Goal: Task Accomplishment & Management: Complete application form

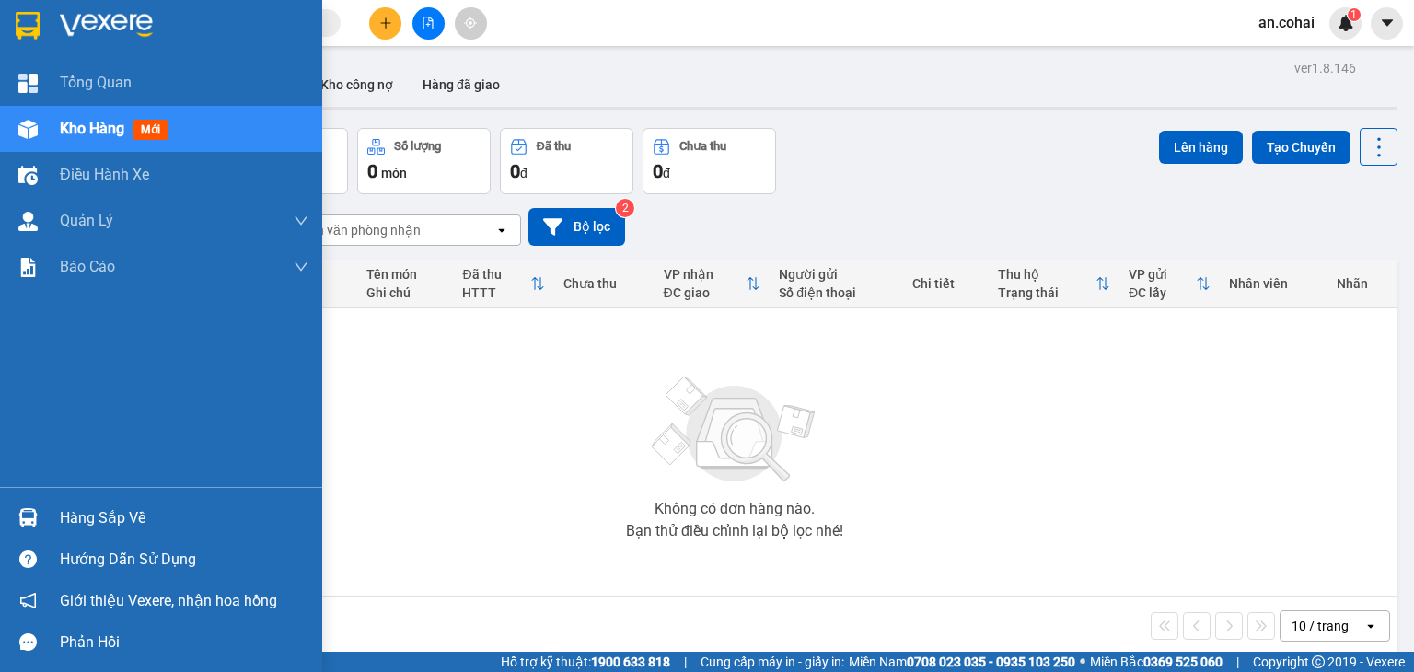
click at [51, 521] on div "Hàng sắp về" at bounding box center [161, 517] width 322 height 41
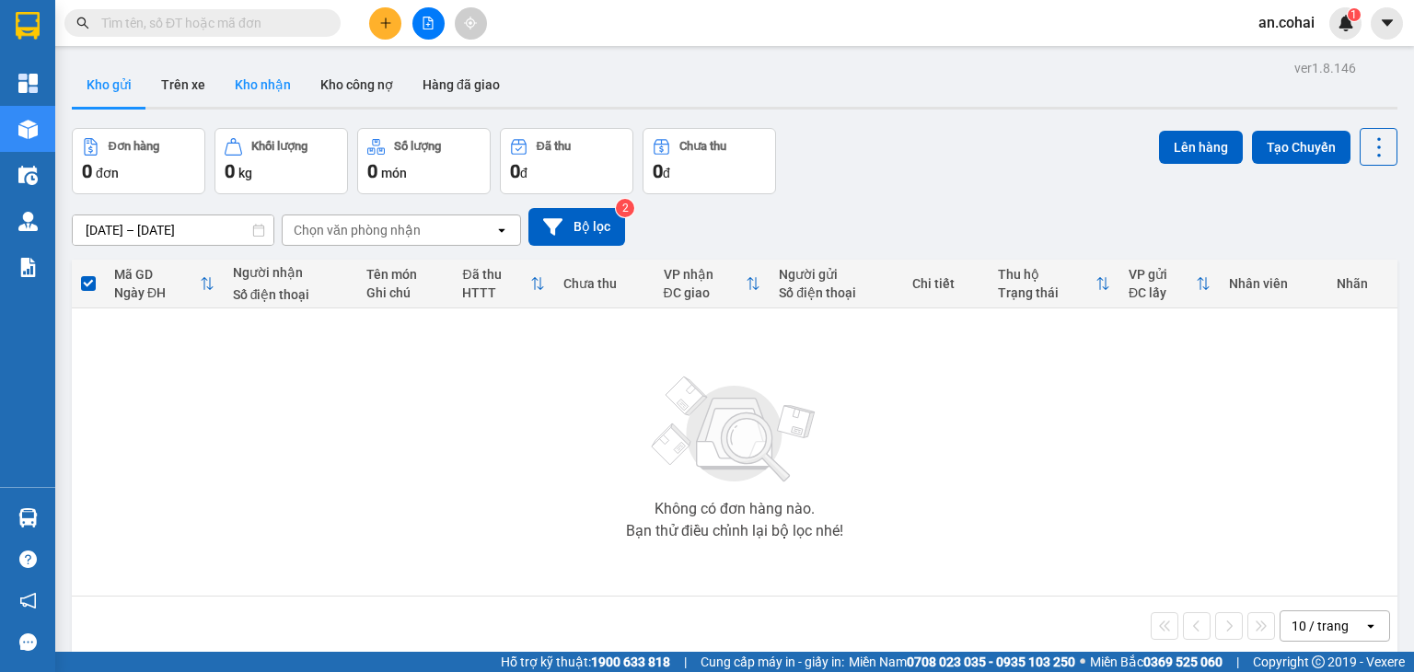
drag, startPoint x: 243, startPoint y: 78, endPoint x: 346, endPoint y: 148, distance: 124.6
click at [246, 80] on button "Kho nhận" at bounding box center [263, 85] width 86 height 44
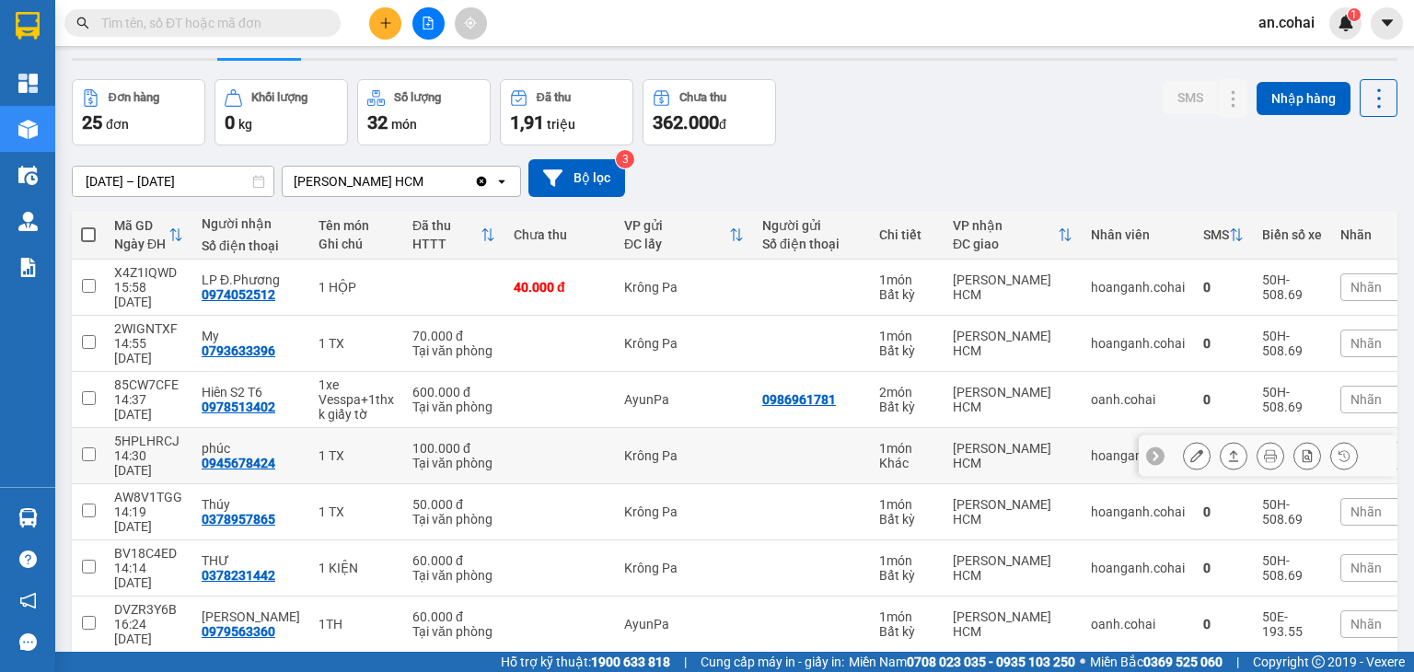
scroll to position [166, 0]
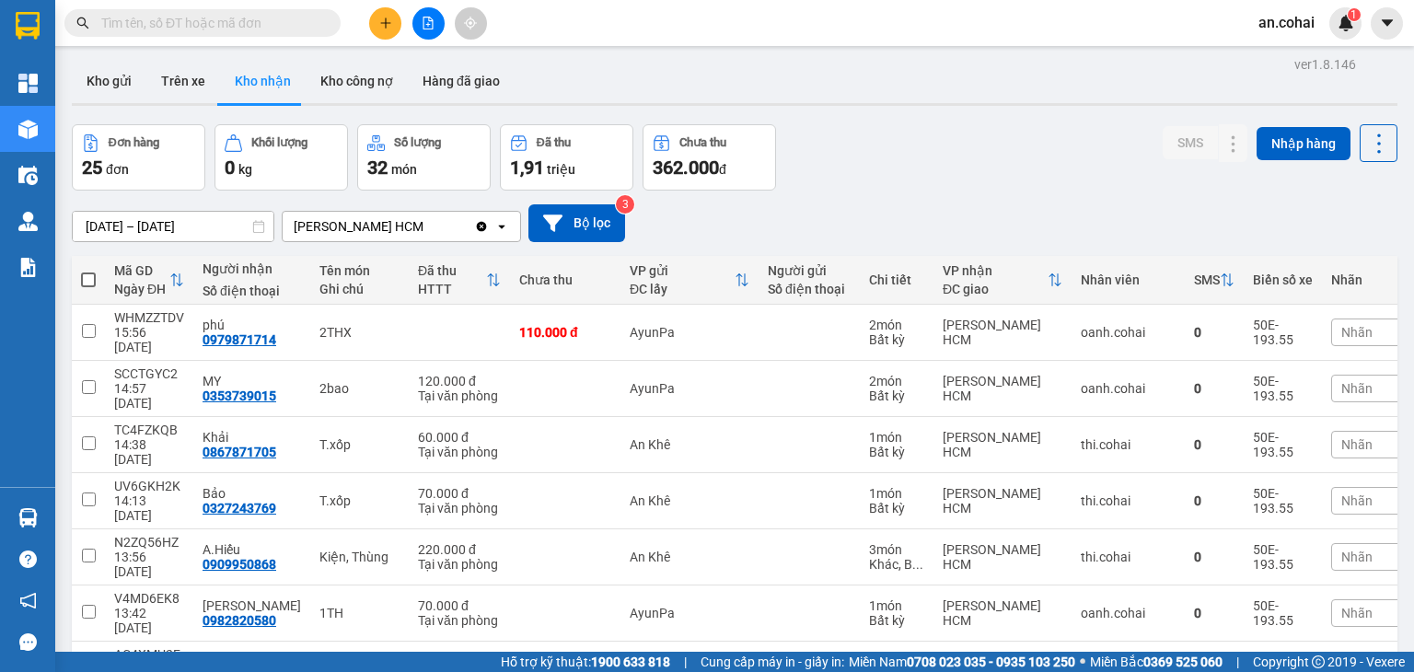
scroll to position [0, 0]
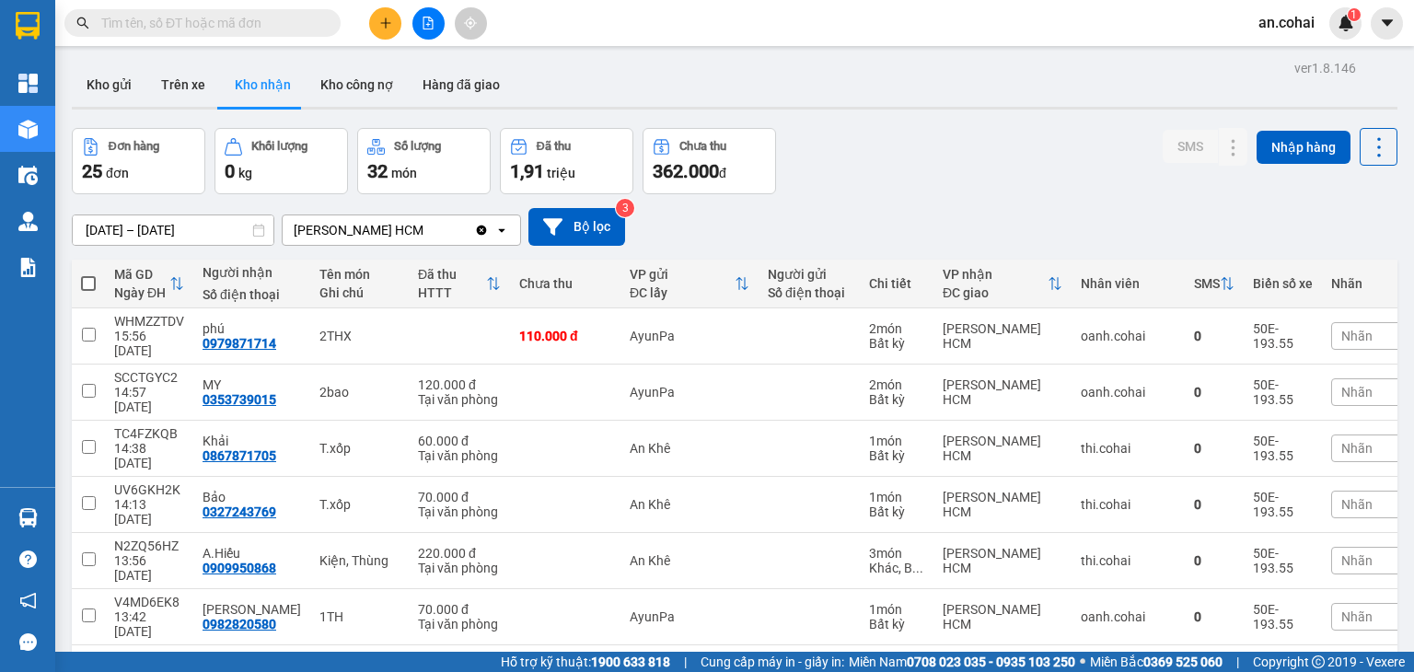
drag, startPoint x: 124, startPoint y: 85, endPoint x: 168, endPoint y: 56, distance: 52.6
click at [127, 83] on button "Kho gửi" at bounding box center [109, 85] width 75 height 44
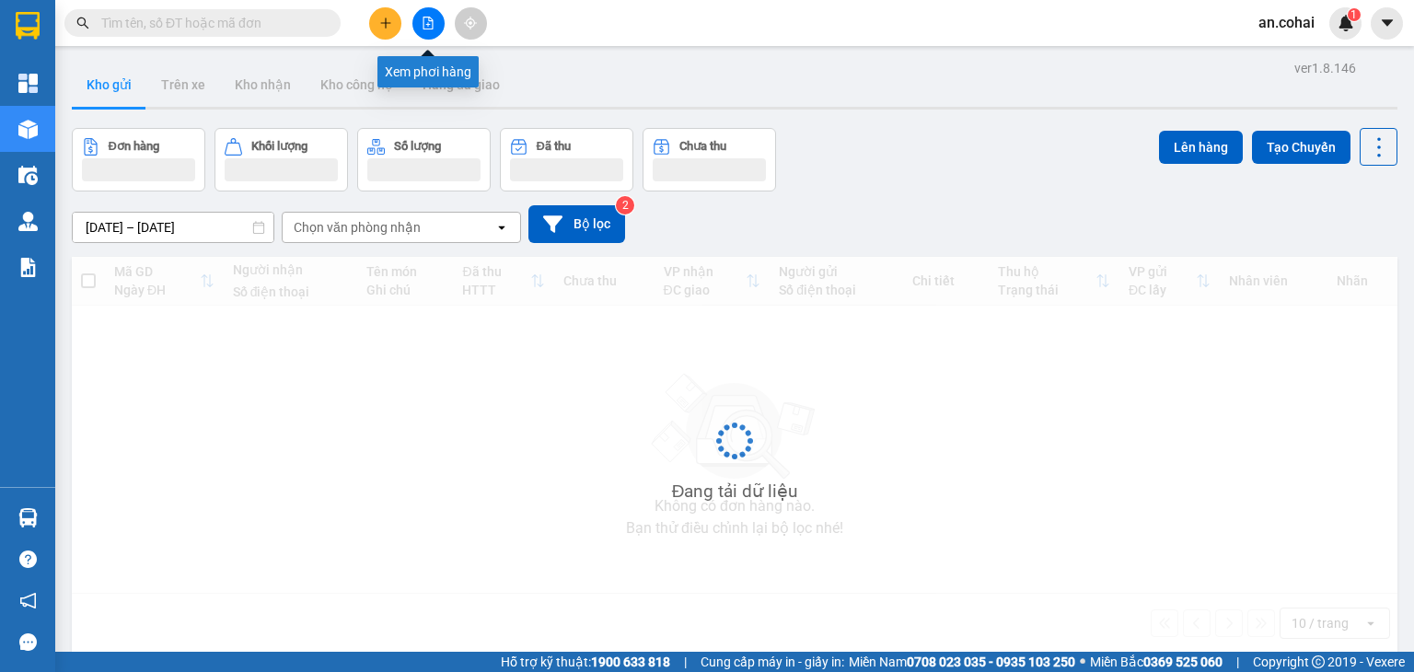
click at [423, 19] on icon "file-add" at bounding box center [428, 23] width 13 height 13
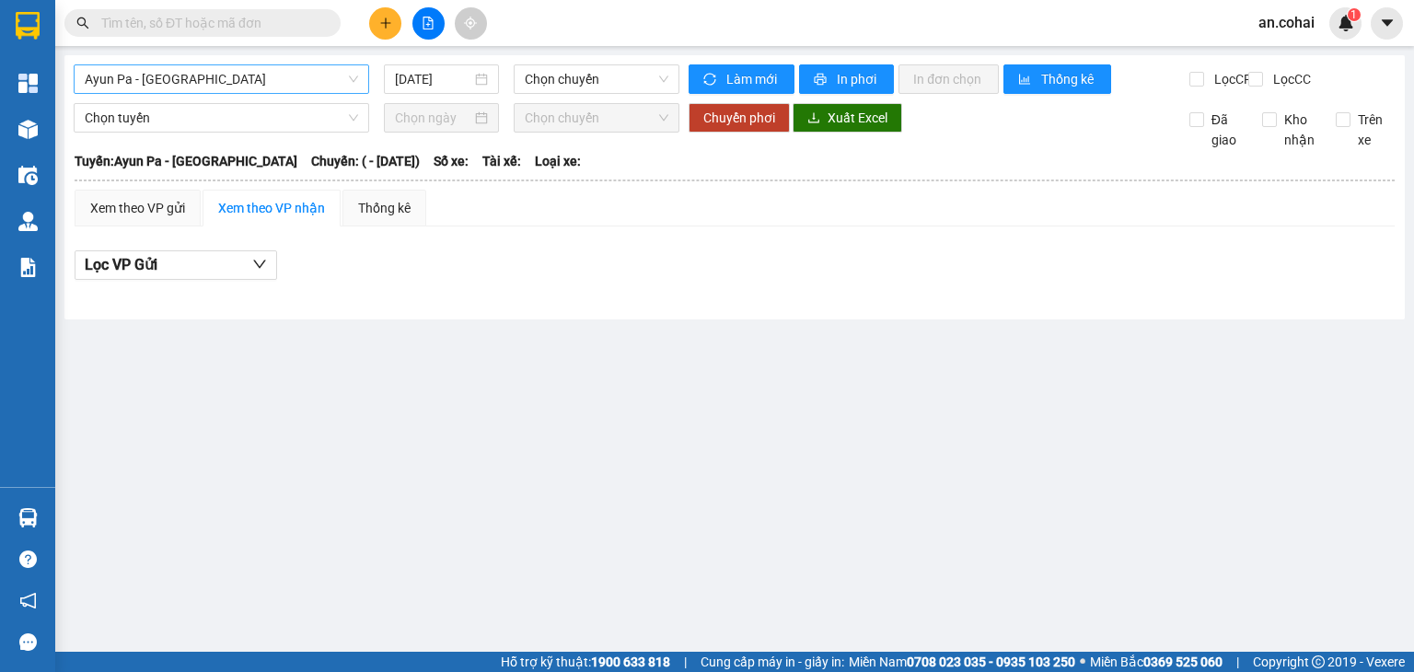
click at [332, 87] on span "Ayun Pa - [GEOGRAPHIC_DATA]" at bounding box center [221, 79] width 273 height 28
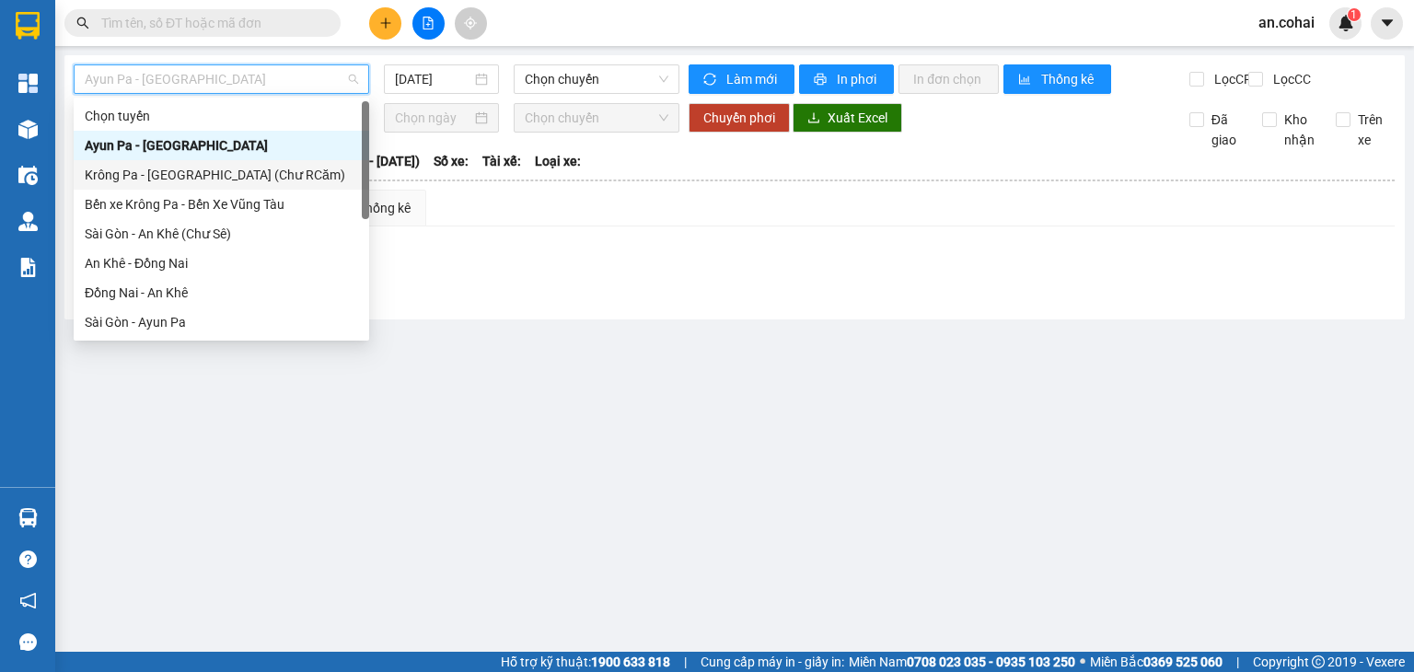
scroll to position [184, 0]
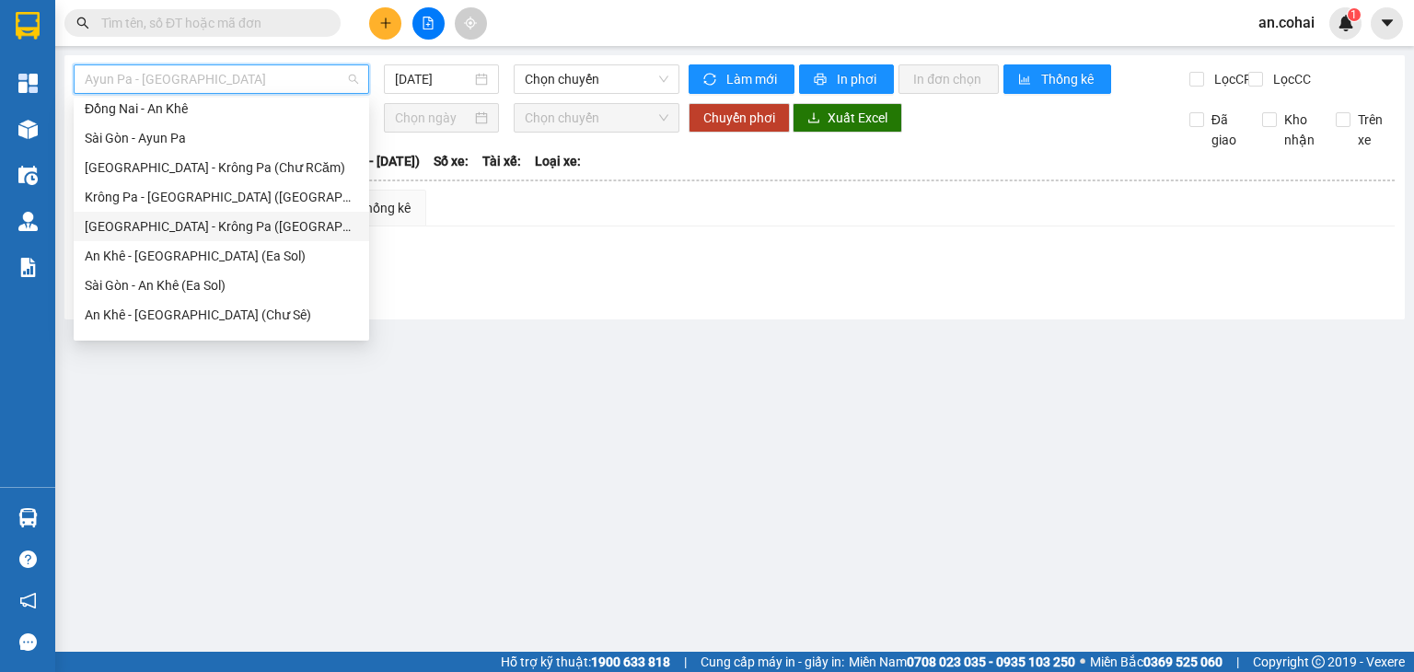
click at [204, 229] on div "[GEOGRAPHIC_DATA] - Krông Pa ([GEOGRAPHIC_DATA])" at bounding box center [221, 226] width 273 height 20
type input "[DATE]"
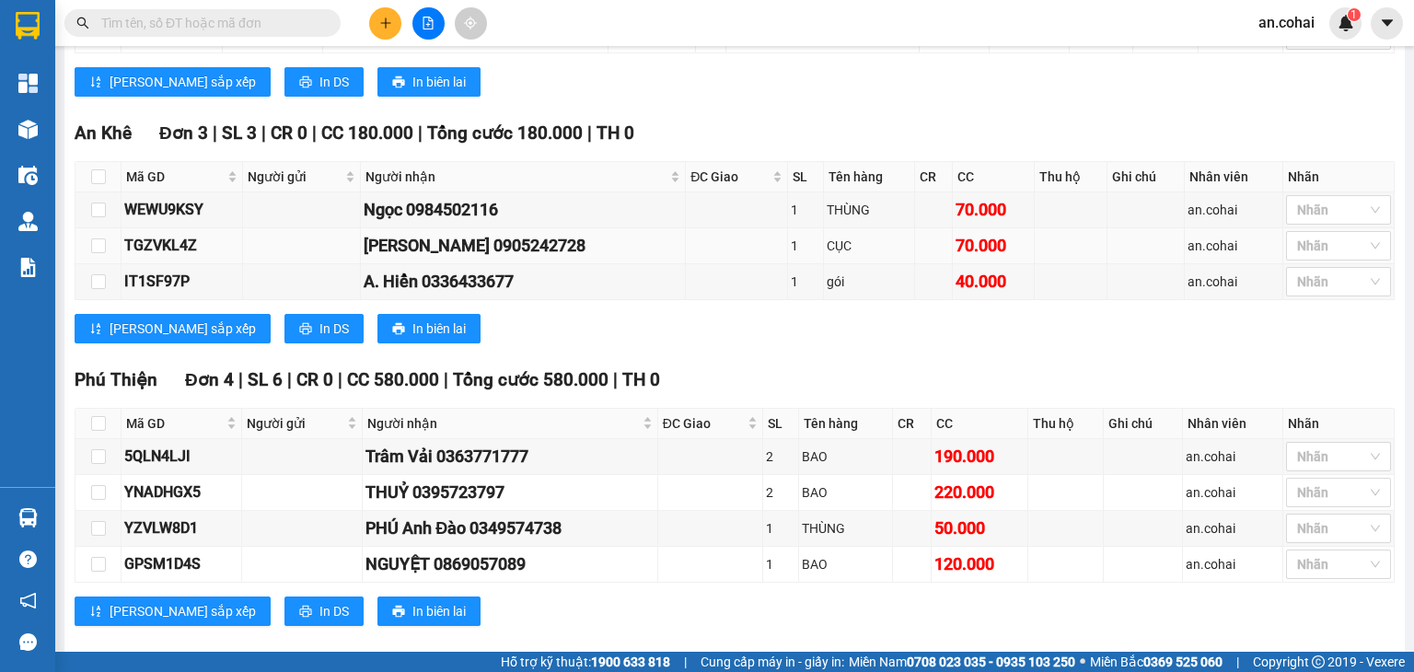
scroll to position [910, 0]
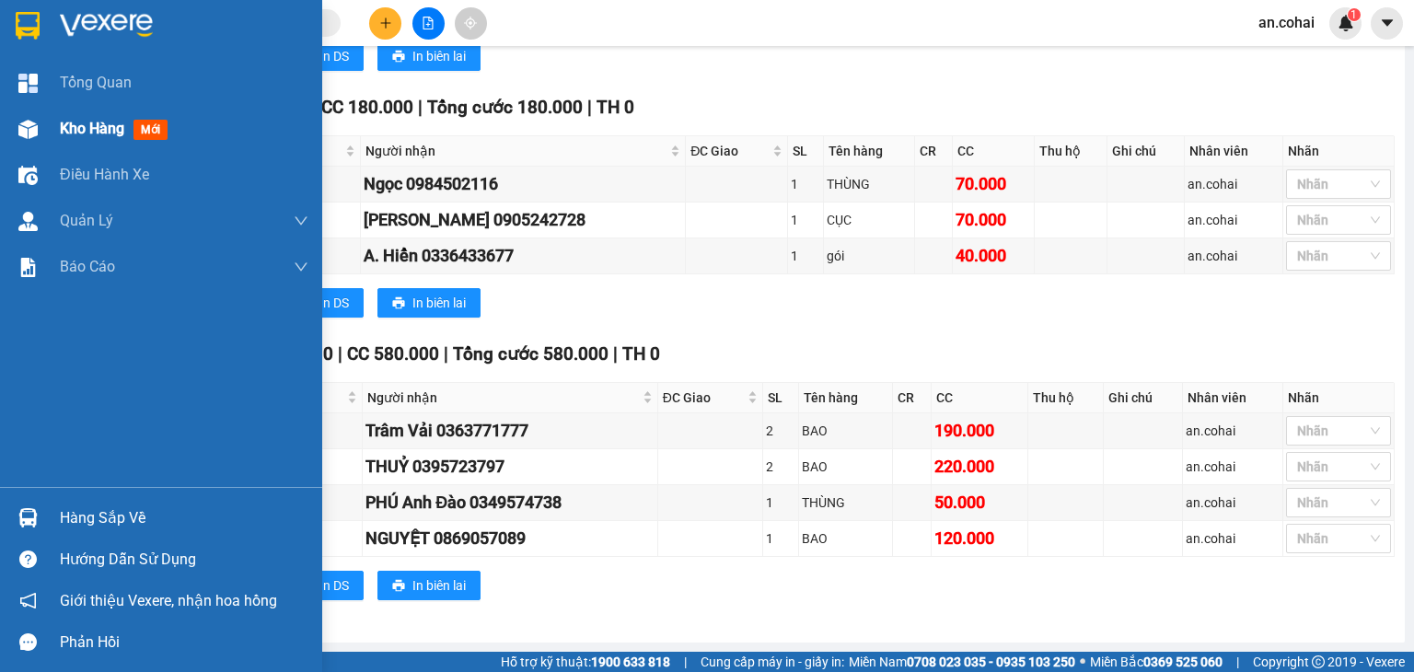
click at [55, 130] on div "Kho hàng mới" at bounding box center [161, 129] width 322 height 46
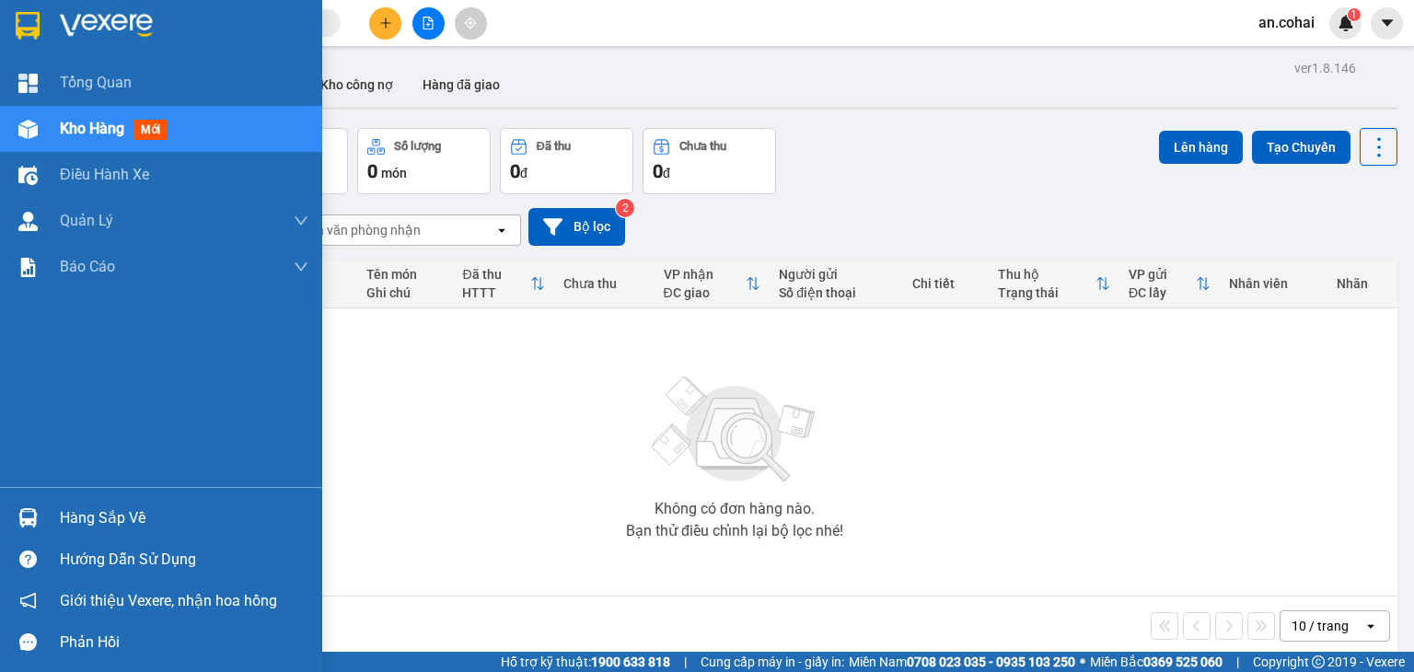
click at [74, 122] on span "Kho hàng" at bounding box center [92, 128] width 64 height 17
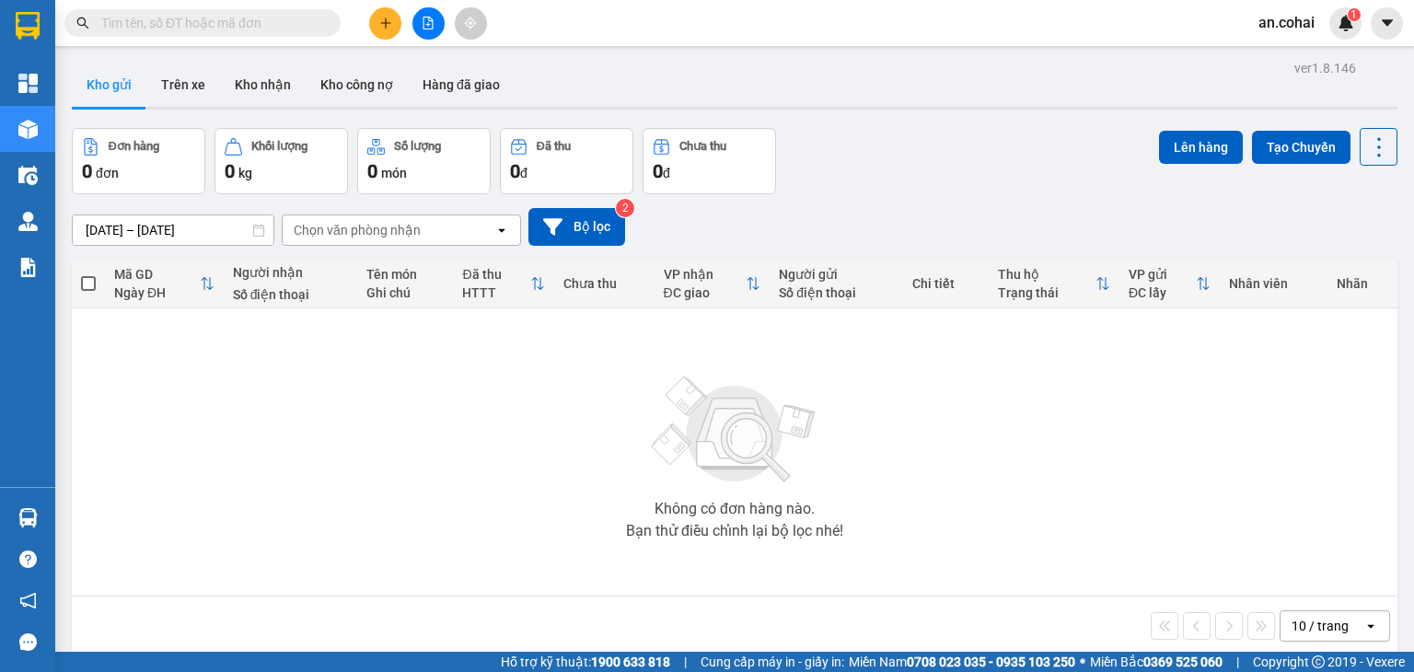
click at [376, 23] on button at bounding box center [385, 23] width 32 height 32
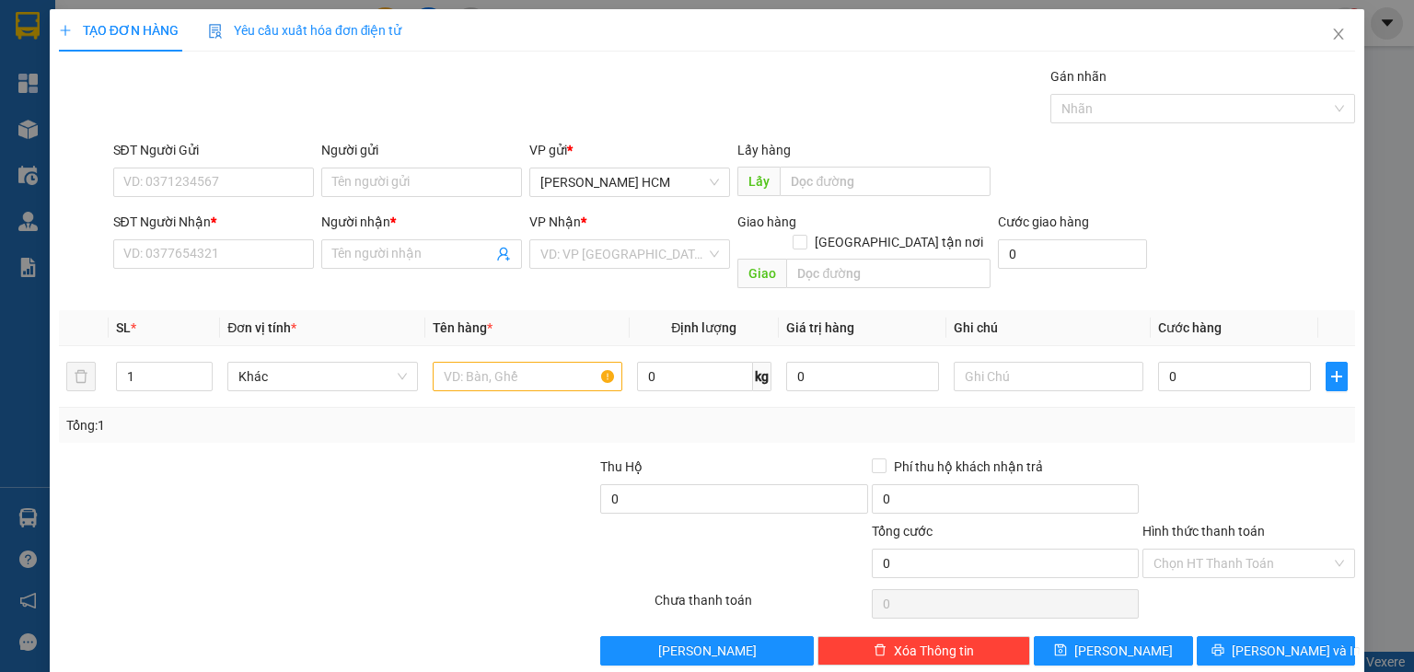
click at [219, 238] on div "SĐT Người Nhận *" at bounding box center [213, 226] width 201 height 28
click at [222, 259] on input "SĐT Người Nhận *" at bounding box center [213, 253] width 201 height 29
type input "0"
click at [269, 251] on input "0" at bounding box center [213, 253] width 201 height 29
paste input "0398094564"
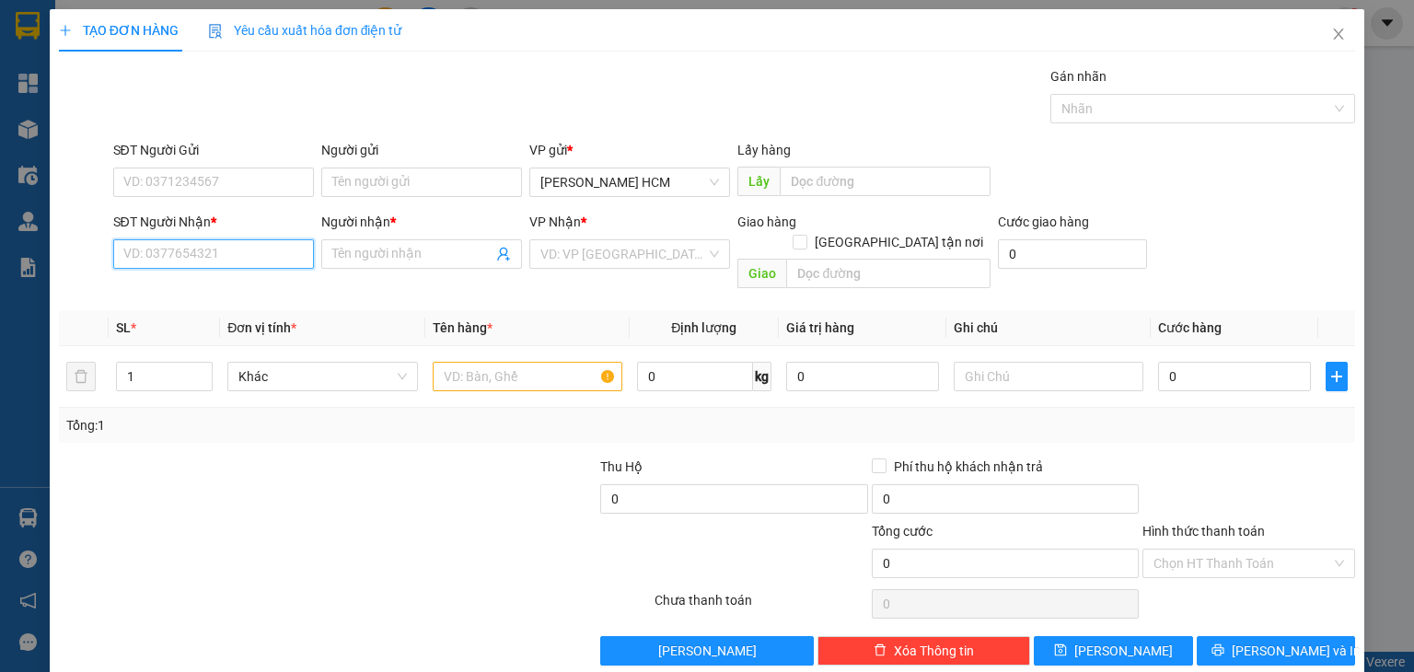
type input "0398094564"
drag, startPoint x: 246, startPoint y: 285, endPoint x: 265, endPoint y: 285, distance: 19.3
click at [250, 285] on div "0398094564 - [PERSON_NAME]" at bounding box center [212, 290] width 181 height 20
type input "Nguyệt Trâm"
type input "0398094564"
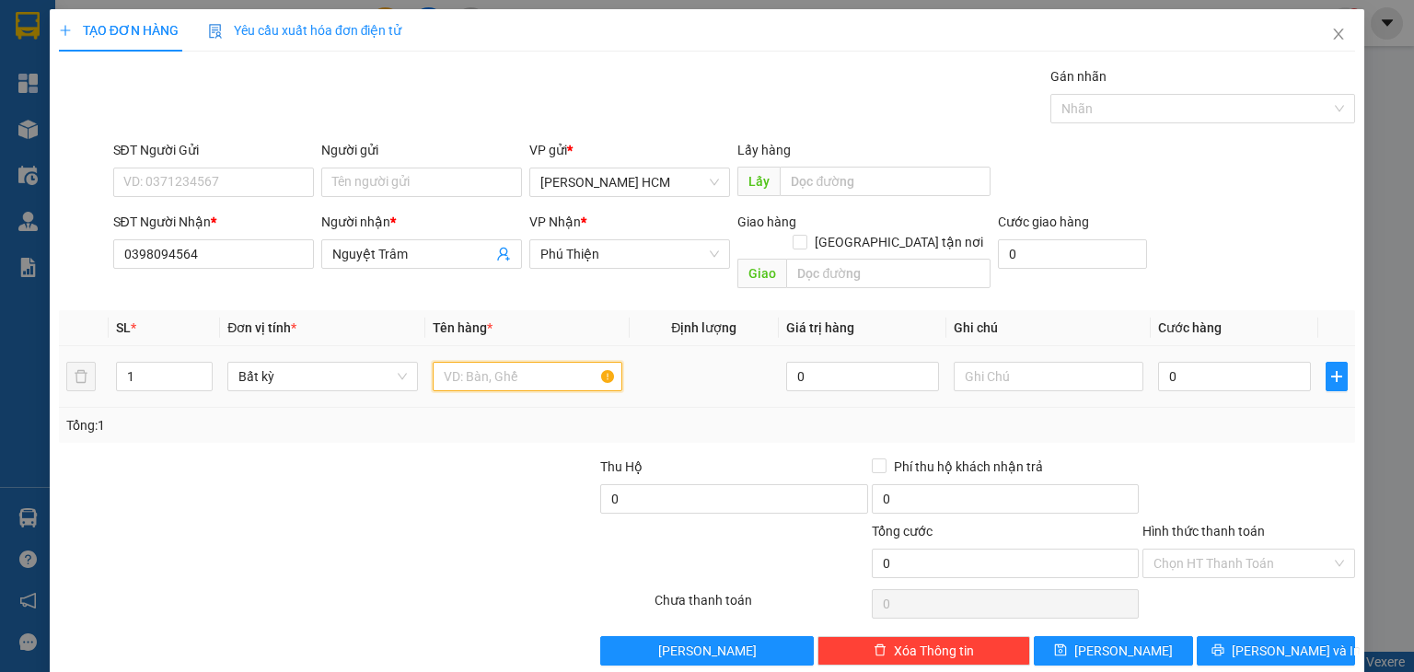
click at [489, 362] on input "text" at bounding box center [528, 376] width 190 height 29
type input "BAO"
click at [195, 363] on span "Increase Value" at bounding box center [201, 371] width 20 height 17
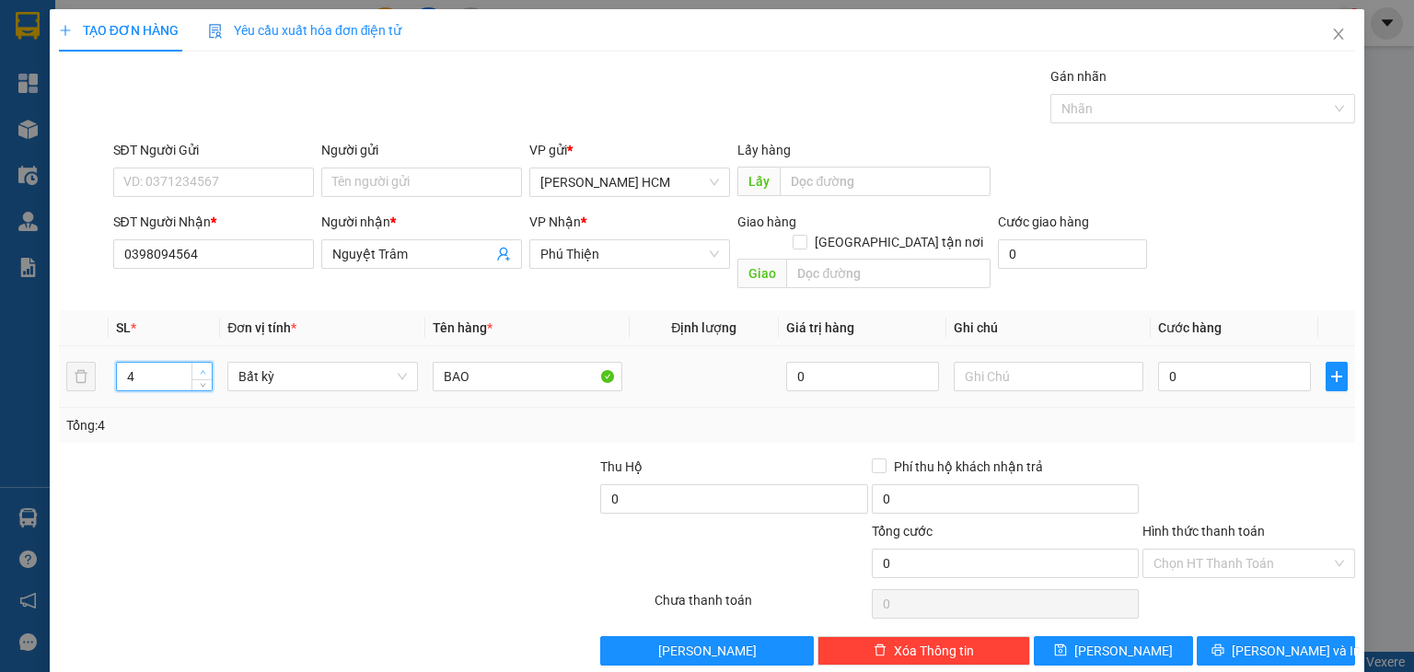
type input "5"
click at [195, 363] on span "Increase Value" at bounding box center [201, 371] width 20 height 17
click at [1223, 362] on input "0" at bounding box center [1234, 376] width 153 height 29
type input "003"
type input "3"
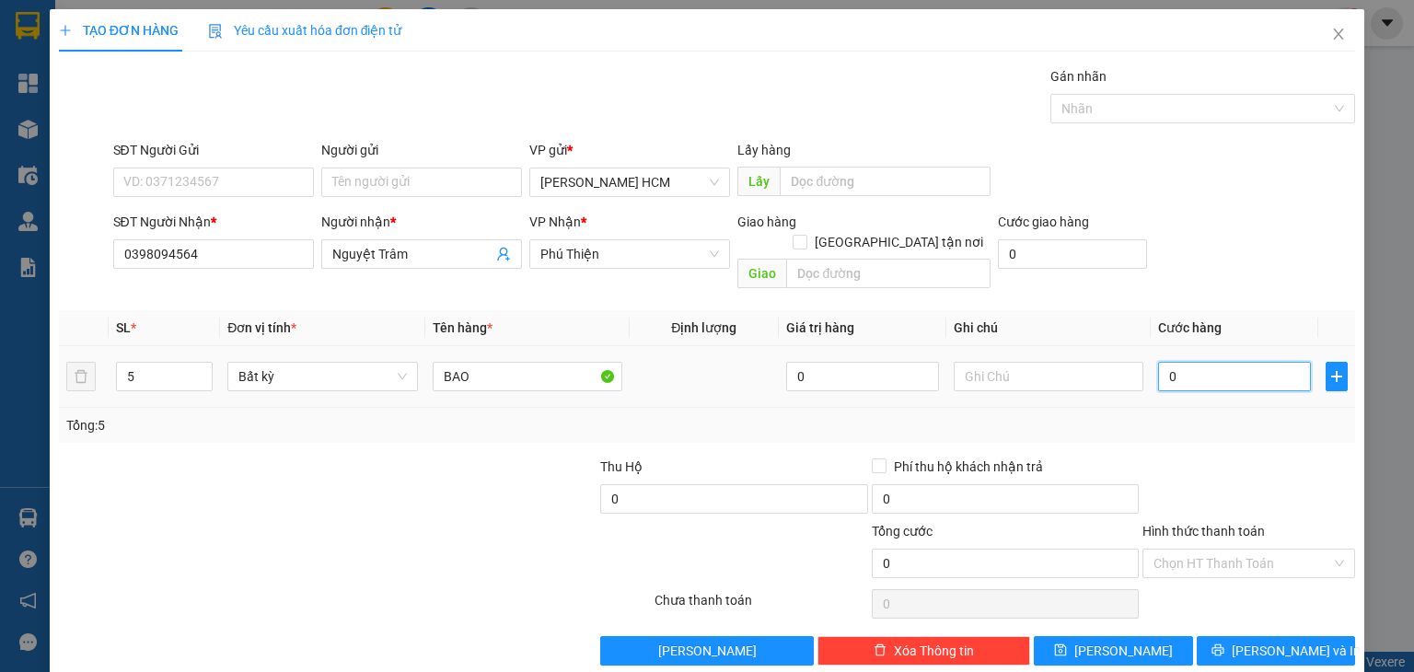
type input "3"
type input "0.035"
type input "35"
type input "00.350"
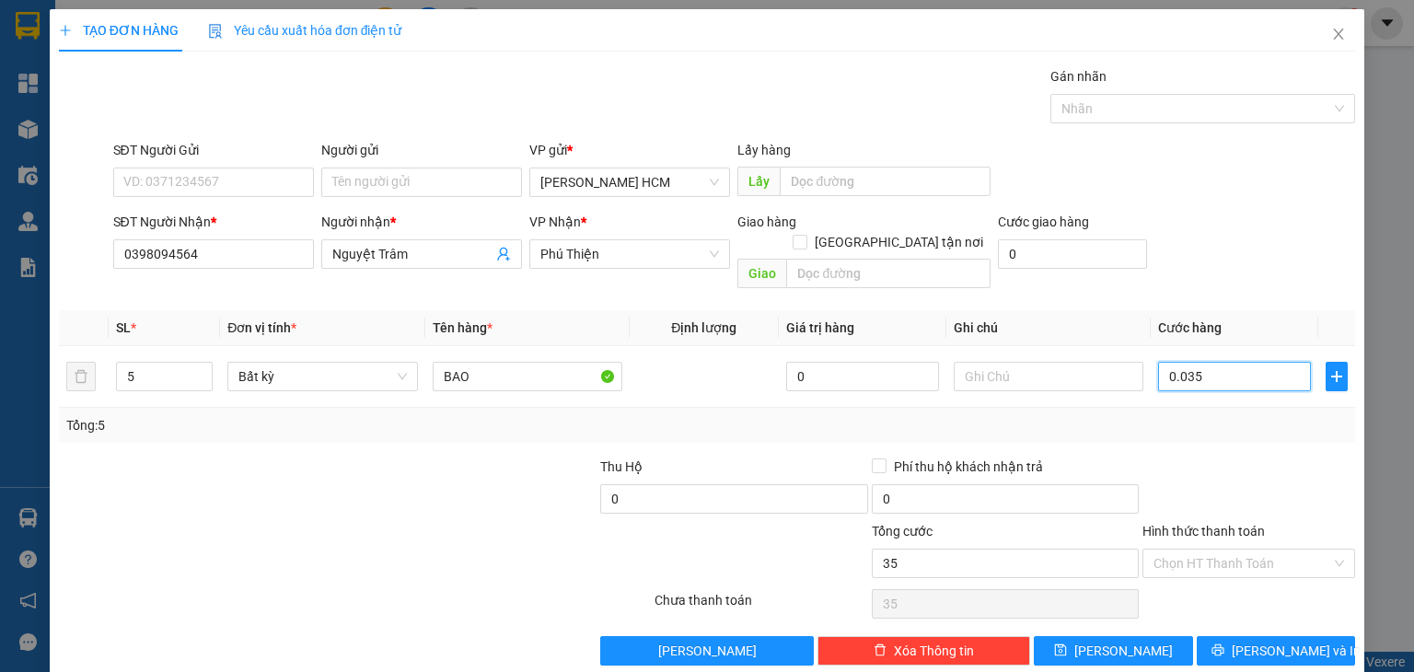
type input "350"
type input "350.000"
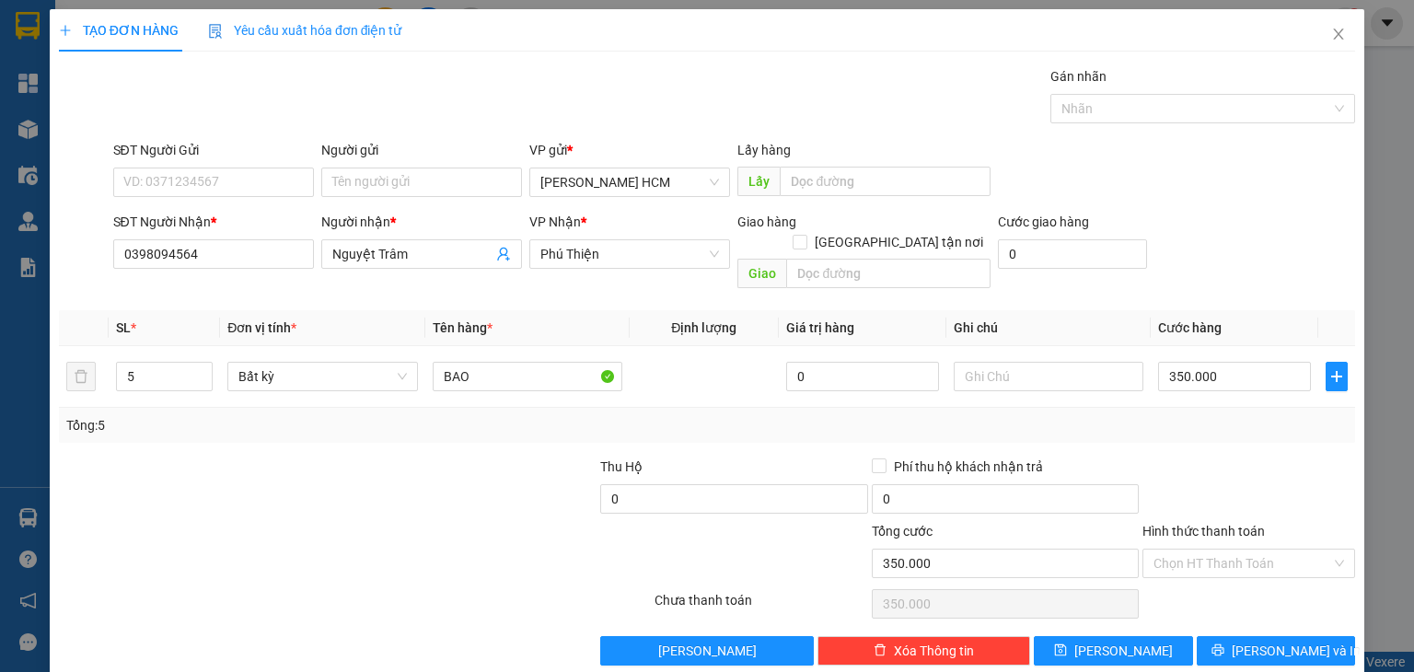
drag, startPoint x: 1215, startPoint y: 432, endPoint x: 1225, endPoint y: 465, distance: 34.7
click at [1217, 444] on div "Transit Pickup Surcharge Ids Transit Deliver Surcharge Ids Transit Deliver Surc…" at bounding box center [707, 365] width 1296 height 599
click at [1256, 641] on span "[PERSON_NAME] và In" at bounding box center [1296, 651] width 129 height 20
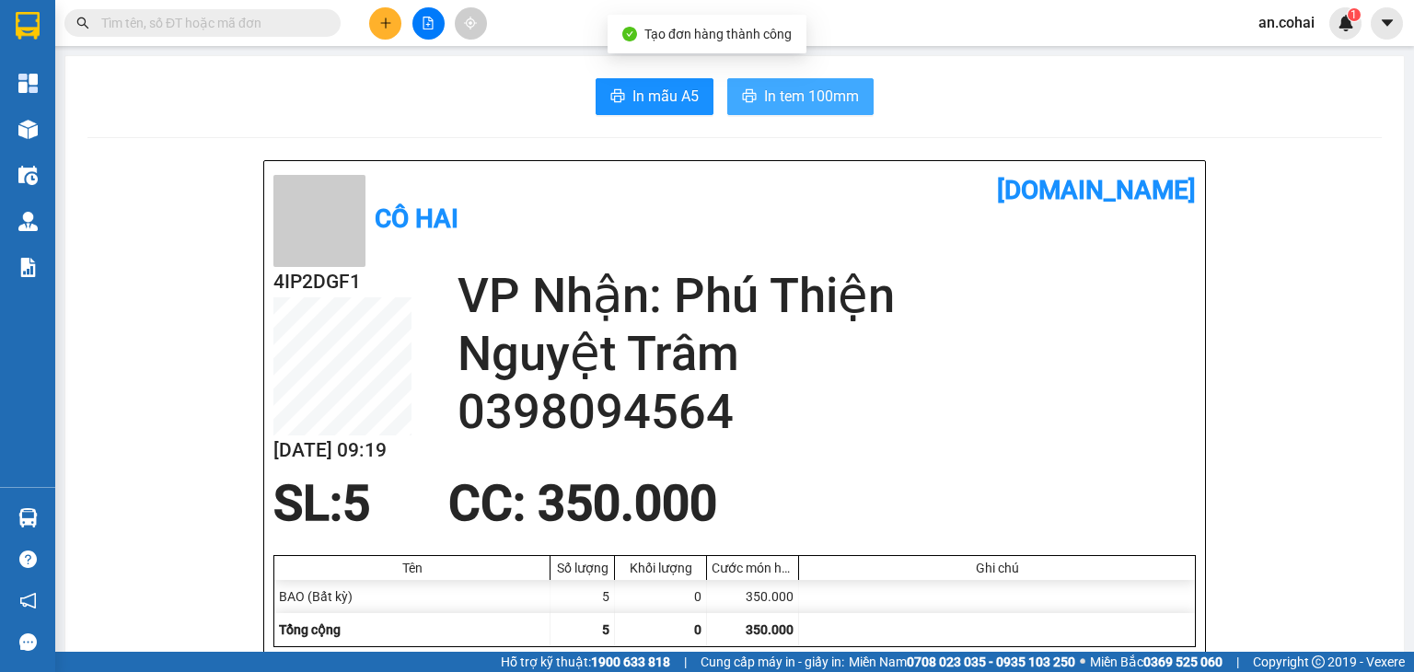
click at [777, 96] on span "In tem 100mm" at bounding box center [811, 96] width 95 height 23
drag, startPoint x: 766, startPoint y: 93, endPoint x: 850, endPoint y: 116, distance: 86.9
click at [770, 97] on span "In tem 100mm" at bounding box center [811, 96] width 95 height 23
